Goal: Transaction & Acquisition: Purchase product/service

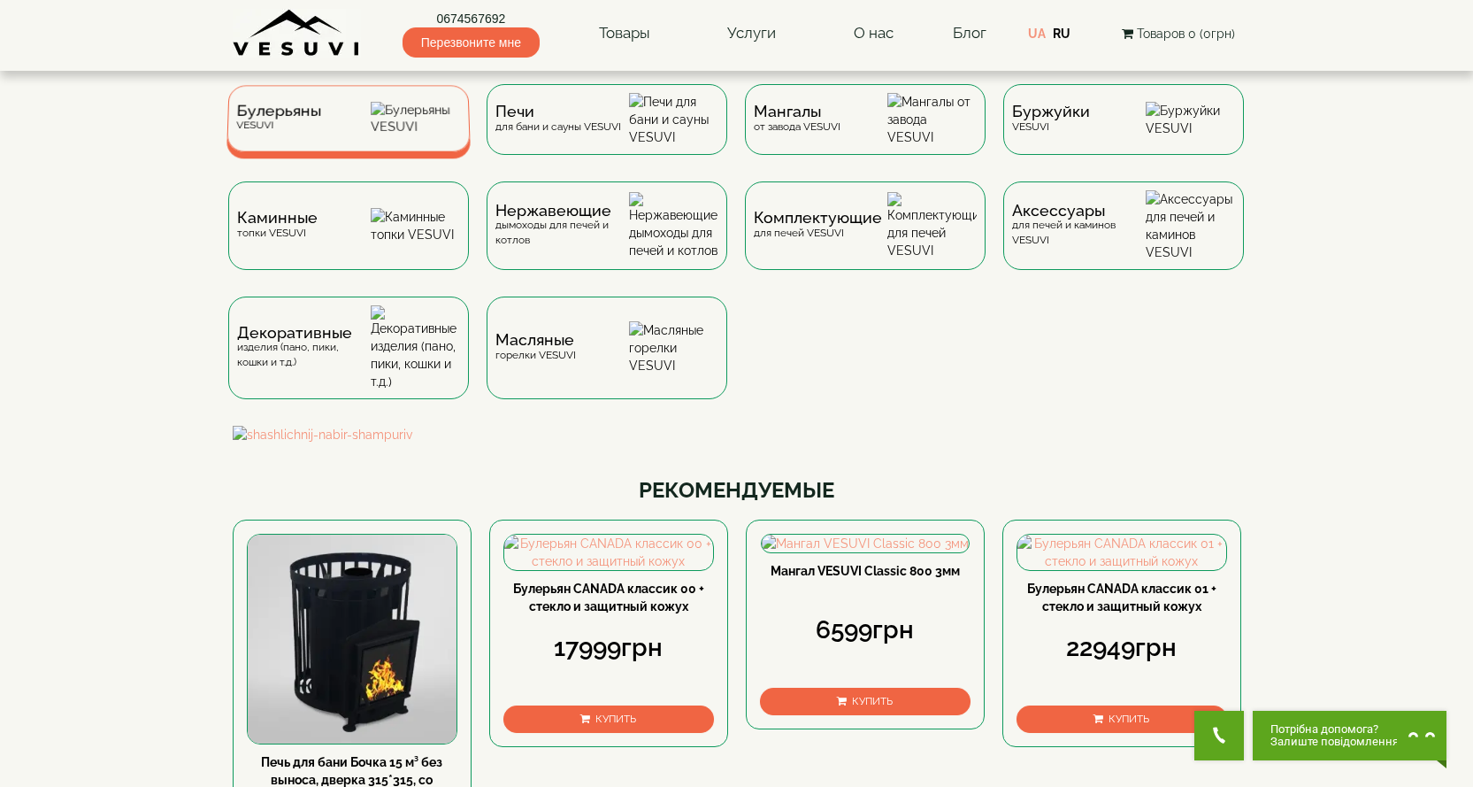
click at [280, 142] on div "Булерьяны VESUVI" at bounding box center [349, 118] width 244 height 66
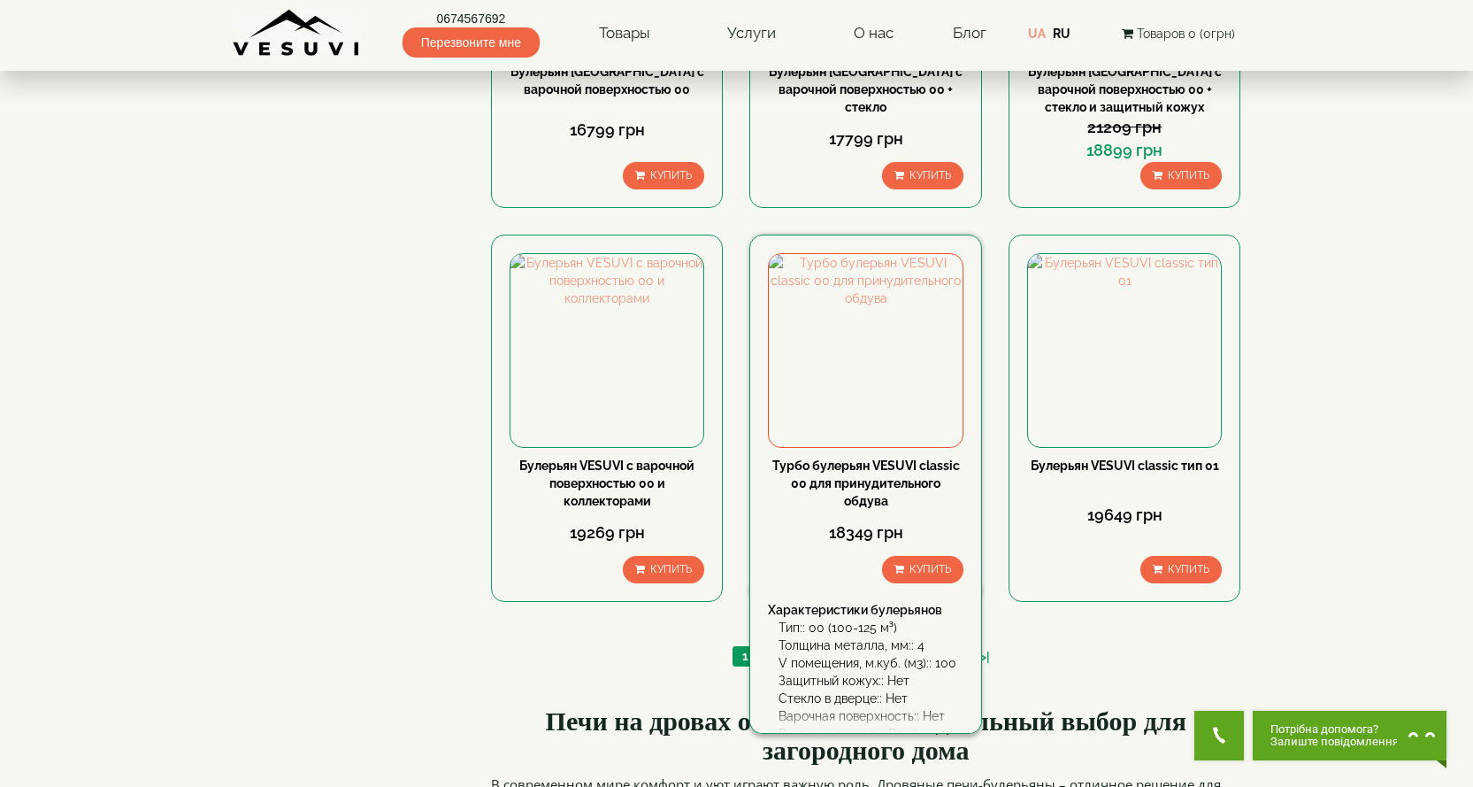
scroll to position [1858, 0]
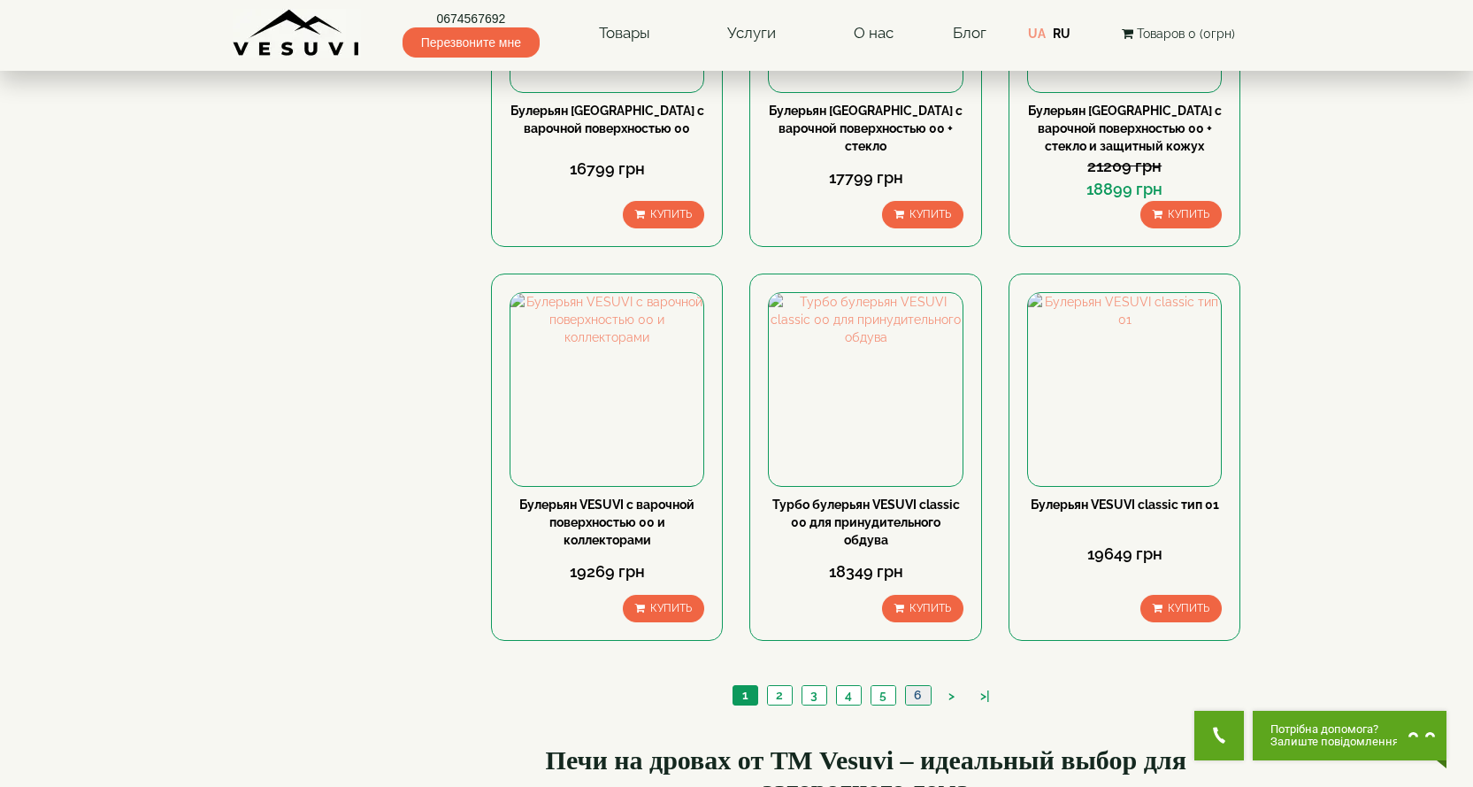
click at [920, 686] on link "6" at bounding box center [918, 695] width 26 height 19
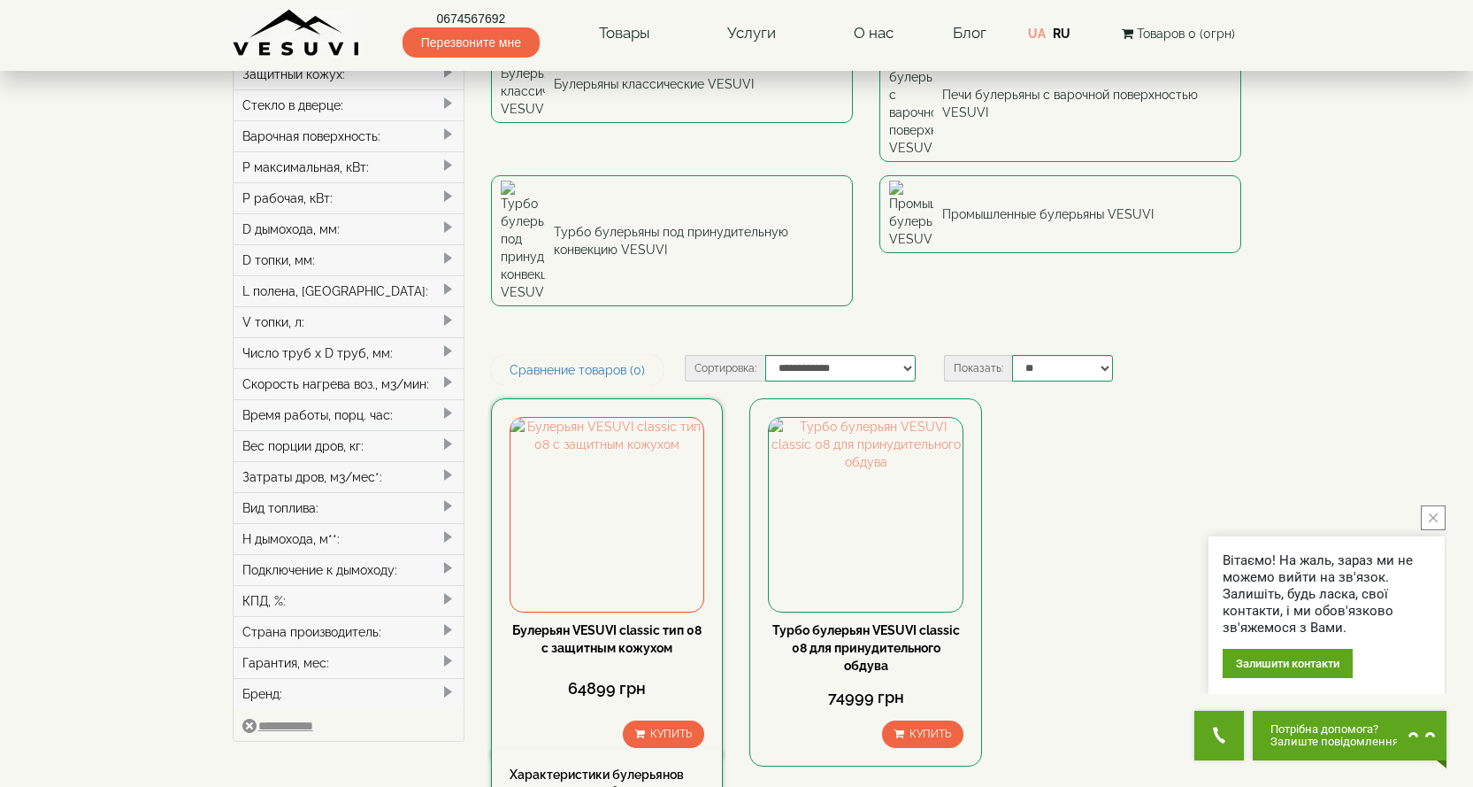
scroll to position [177, 0]
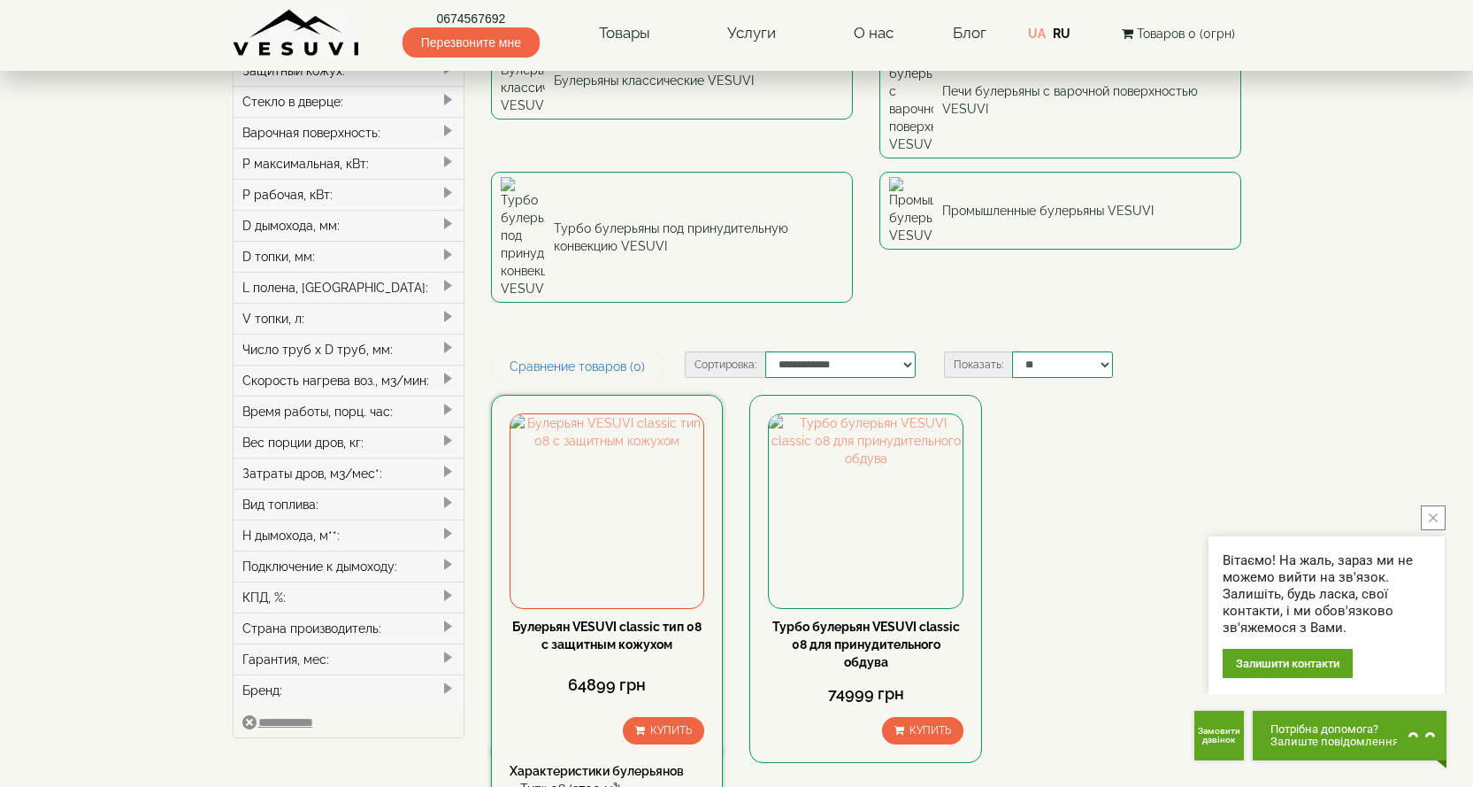
drag, startPoint x: 643, startPoint y: 495, endPoint x: 639, endPoint y: 506, distance: 11.5
drag, startPoint x: 639, startPoint y: 506, endPoint x: 1110, endPoint y: 370, distance: 490.9
click at [1110, 395] on div "Булерьян VESUVI classic тип 08 с защитным кожухом 64899 грн Купить Характеристи…" at bounding box center [866, 592] width 777 height 395
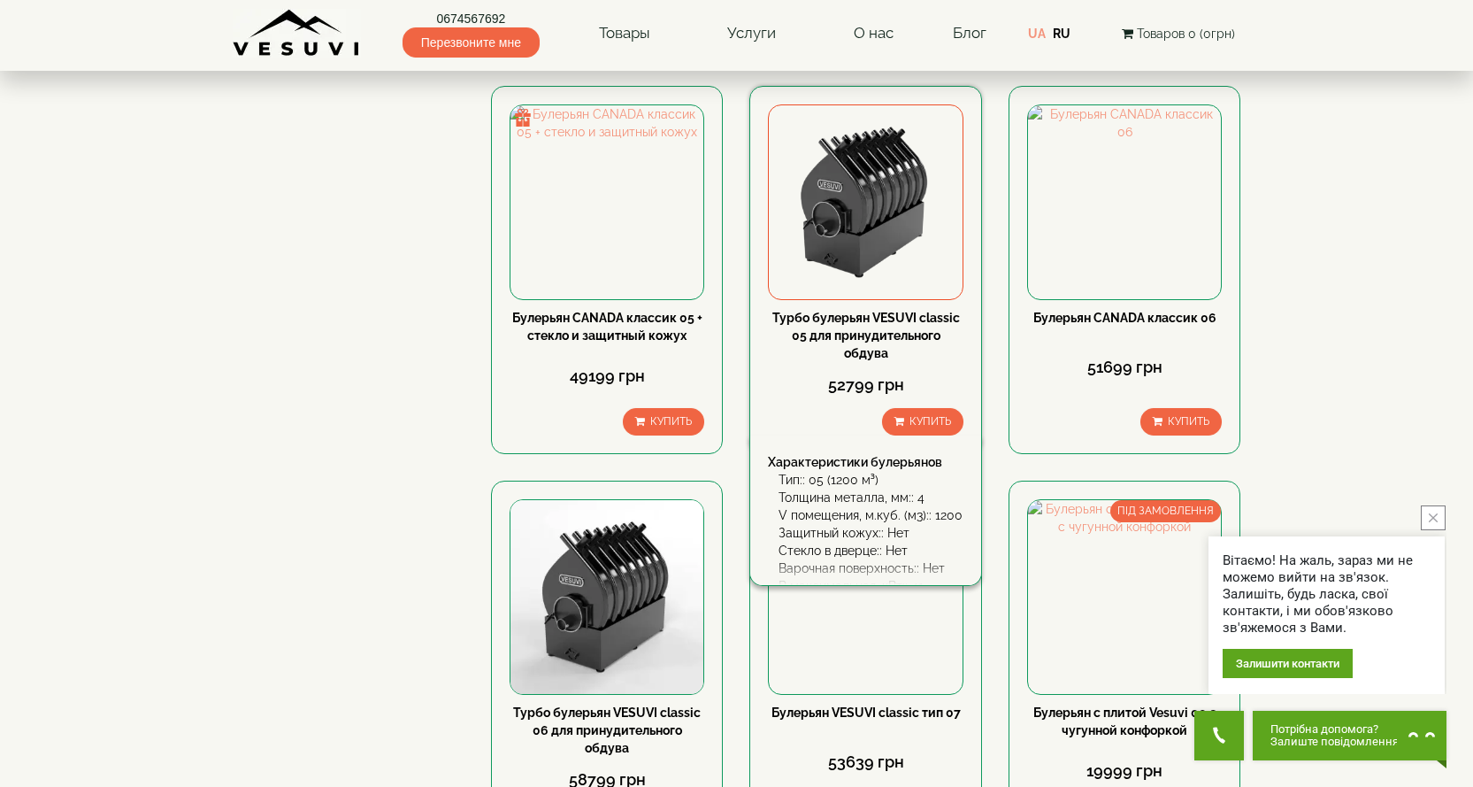
scroll to position [1416, 0]
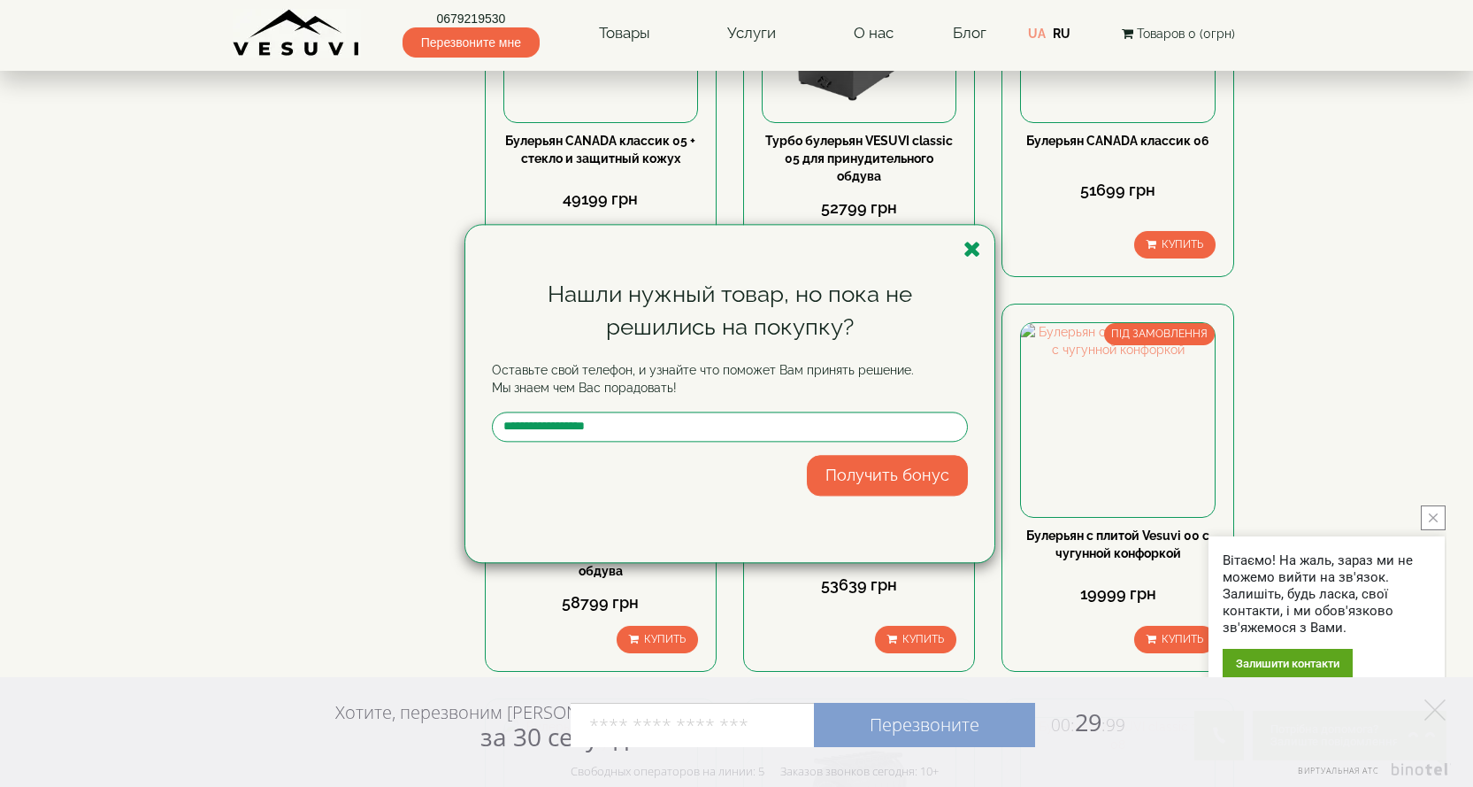
drag, startPoint x: 1355, startPoint y: 324, endPoint x: 553, endPoint y: 345, distance: 801.9
click at [1354, 324] on div "Нашли нужный товар, но пока не решились на покупку? Оставьте свой телефон, и уз…" at bounding box center [736, 393] width 1473 height 787
